Goal: Transaction & Acquisition: Purchase product/service

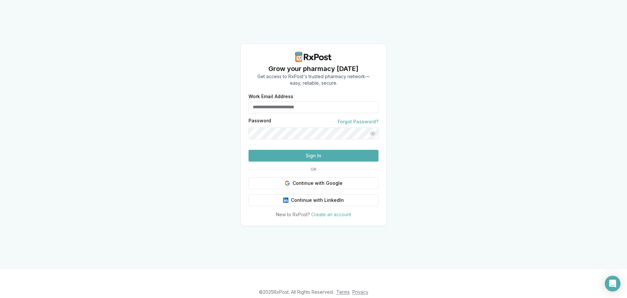
type input "**********"
click at [309, 161] on button "Sign In" at bounding box center [314, 156] width 130 height 12
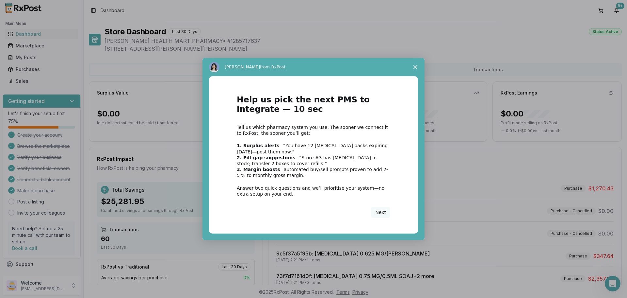
click at [411, 67] on span "Close survey" at bounding box center [415, 67] width 18 height 18
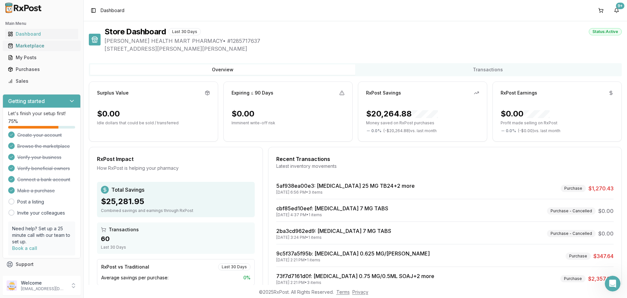
click at [25, 45] on div "Marketplace" at bounding box center [42, 45] width 68 height 7
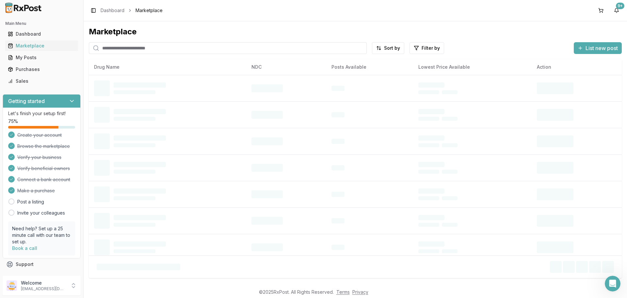
click at [115, 47] on input "search" at bounding box center [228, 48] width 278 height 12
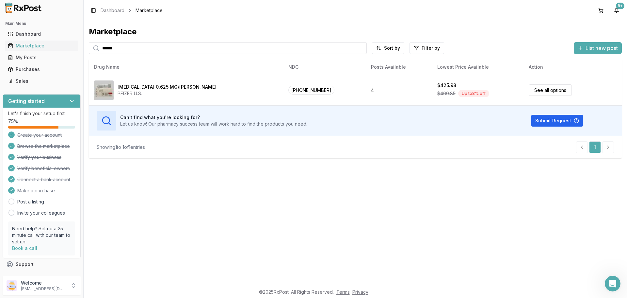
type input "******"
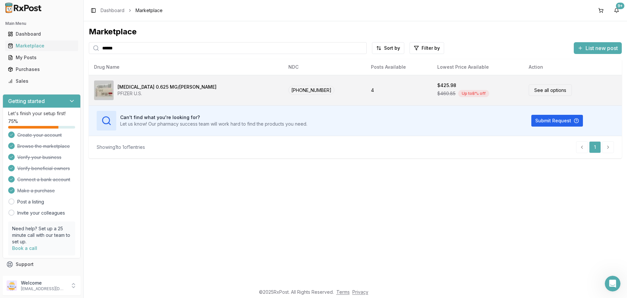
click at [530, 91] on link "See all options" at bounding box center [550, 89] width 43 height 11
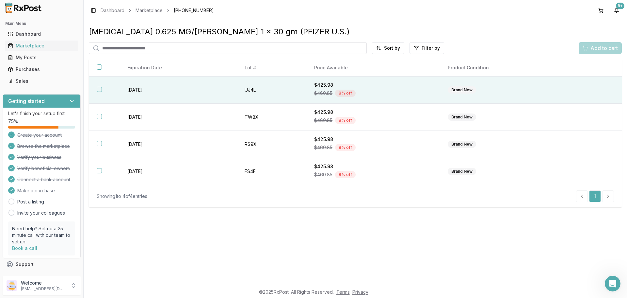
click at [100, 90] on button "button" at bounding box center [99, 89] width 5 height 5
click at [594, 49] on span "Add to cart" at bounding box center [604, 48] width 27 height 8
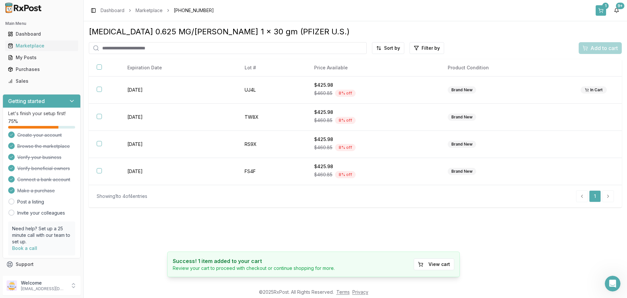
click at [603, 11] on button "1" at bounding box center [601, 10] width 10 height 10
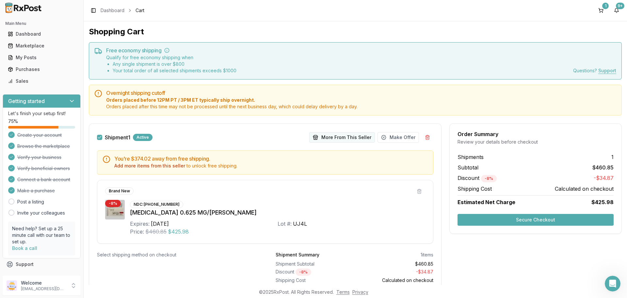
click at [345, 137] on button "More From This Seller" at bounding box center [342, 137] width 66 height 10
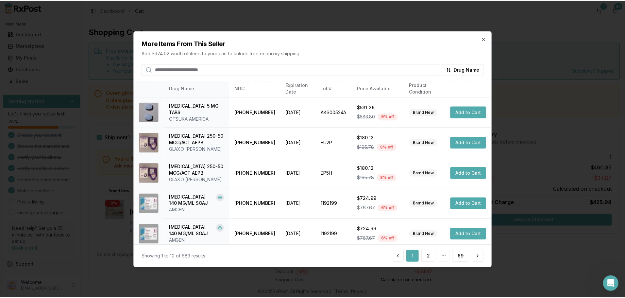
scroll to position [155, 0]
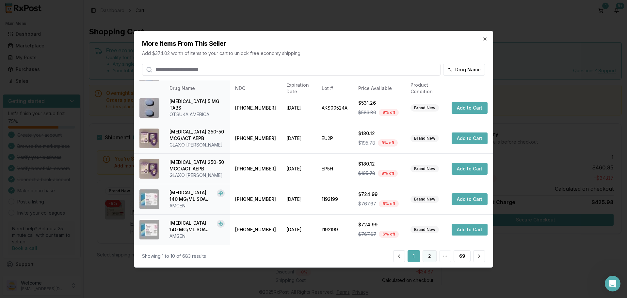
click at [431, 256] on button "2" at bounding box center [430, 256] width 14 height 12
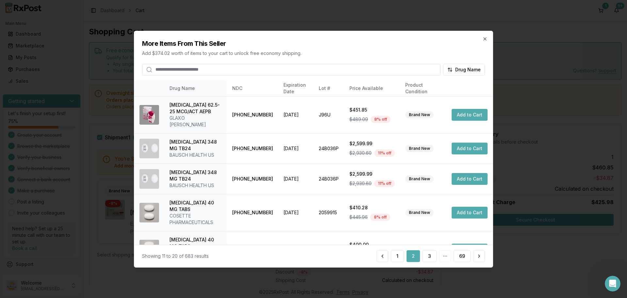
click at [266, 68] on input "search" at bounding box center [291, 69] width 299 height 12
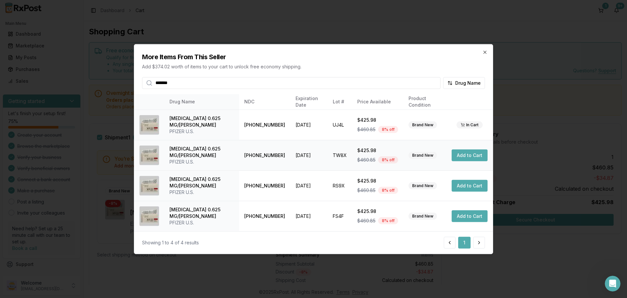
type input "*******"
click at [467, 155] on button "Add to Cart" at bounding box center [470, 155] width 36 height 12
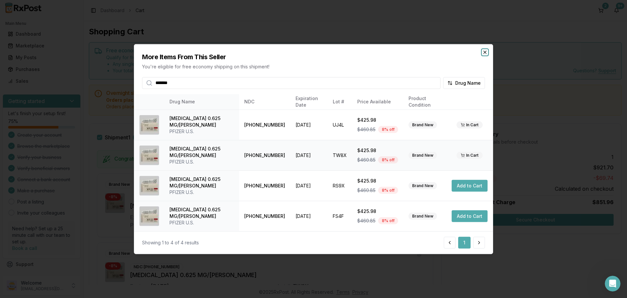
click at [485, 51] on icon "button" at bounding box center [484, 51] width 5 height 5
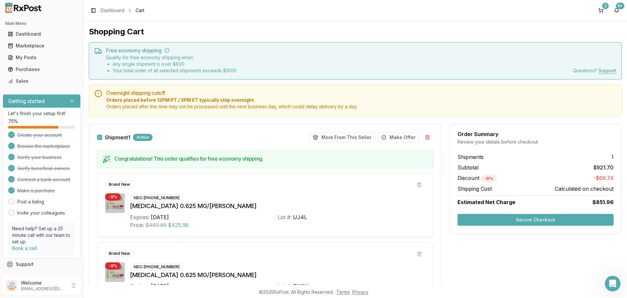
click at [518, 220] on button "Secure Checkout" at bounding box center [536, 220] width 156 height 12
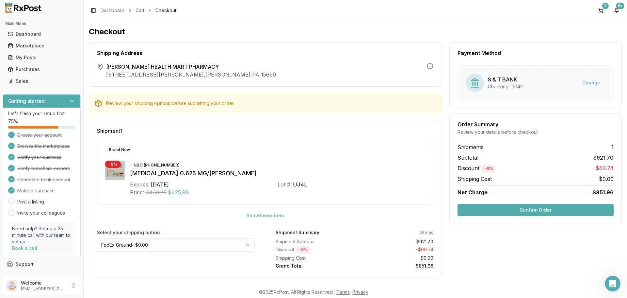
click at [532, 208] on button "Confirm Order" at bounding box center [536, 210] width 156 height 12
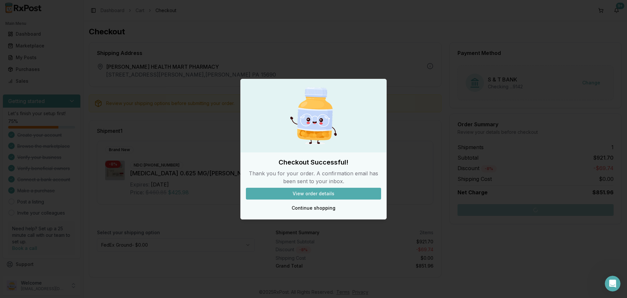
click at [312, 193] on button "View order details" at bounding box center [313, 193] width 135 height 12
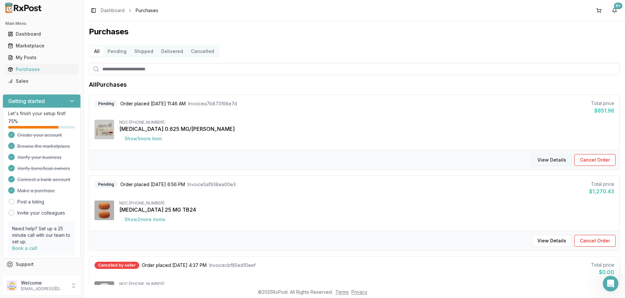
click at [551, 157] on button "View Details" at bounding box center [551, 160] width 40 height 12
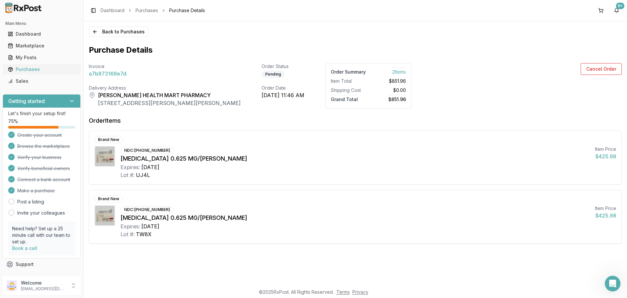
click at [26, 69] on div "Purchases" at bounding box center [42, 69] width 68 height 7
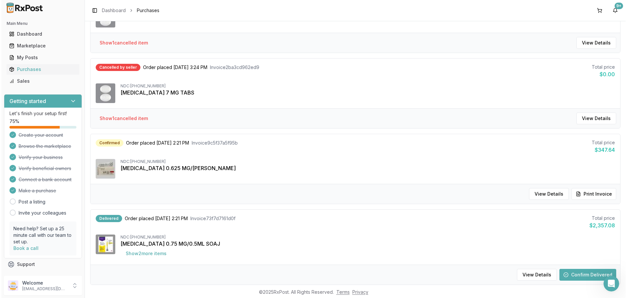
scroll to position [294, 0]
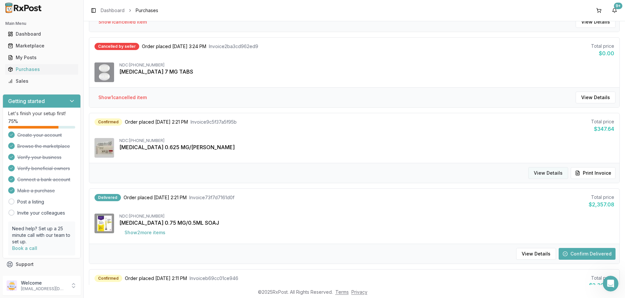
click at [546, 173] on button "View Details" at bounding box center [548, 173] width 40 height 12
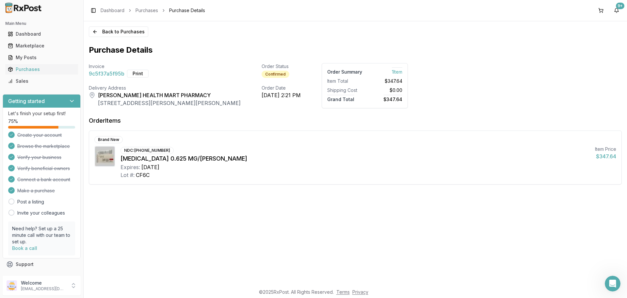
click at [89, 26] on link "Back to Purchases" at bounding box center [118, 31] width 59 height 10
